Goal: Communication & Community: Answer question/provide support

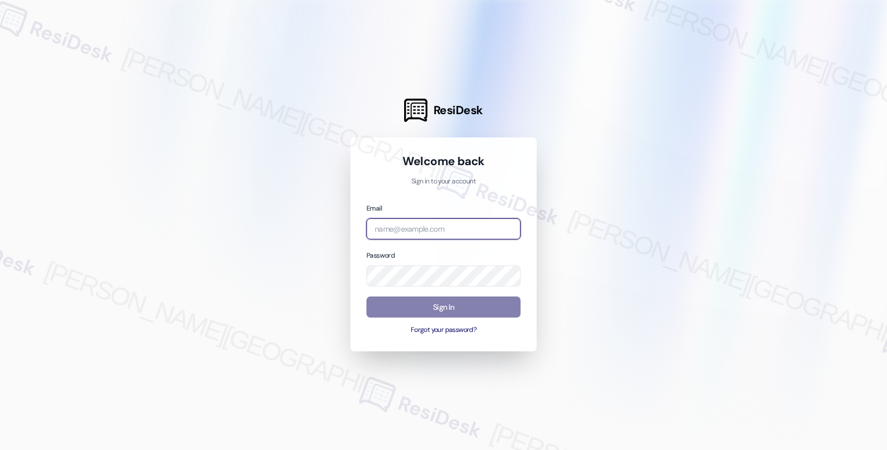
click at [462, 227] on input "email" at bounding box center [444, 230] width 154 height 22
type input "automated-surveys-balfour_beatty_communities-fides.[PERSON_NAME]@balfour_beatty…"
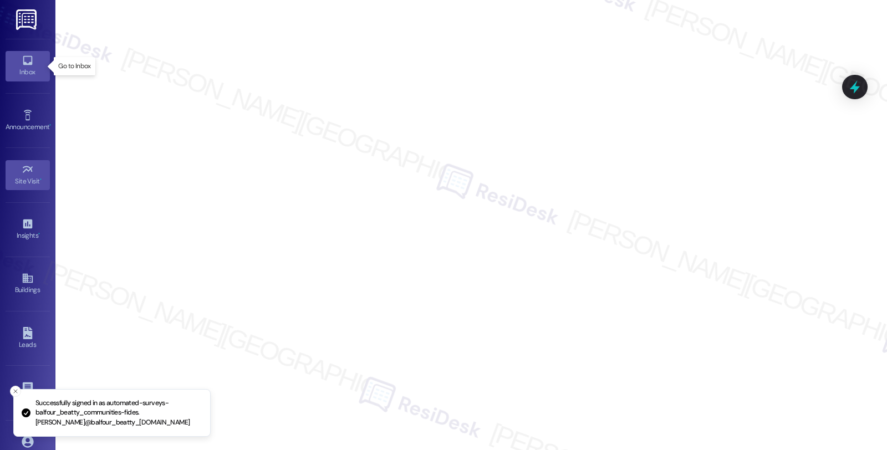
click at [20, 68] on div "Inbox" at bounding box center [27, 72] width 55 height 11
